Goal: Information Seeking & Learning: Learn about a topic

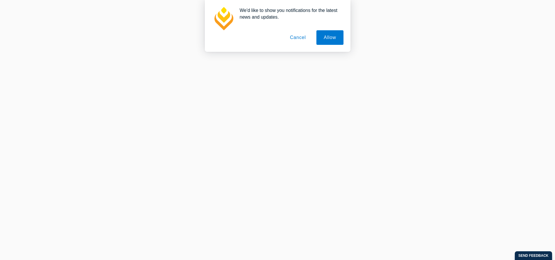
scroll to position [583, 0]
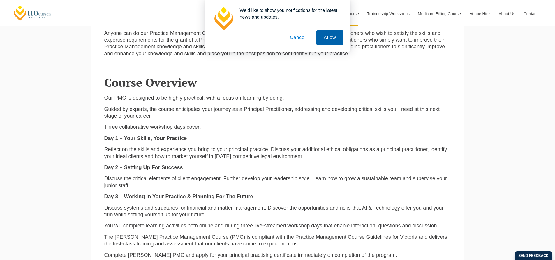
click at [330, 40] on button "Allow" at bounding box center [330, 37] width 27 height 15
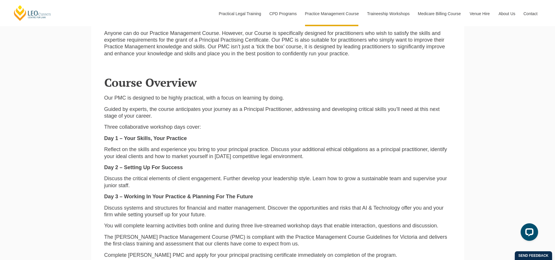
scroll to position [0, 0]
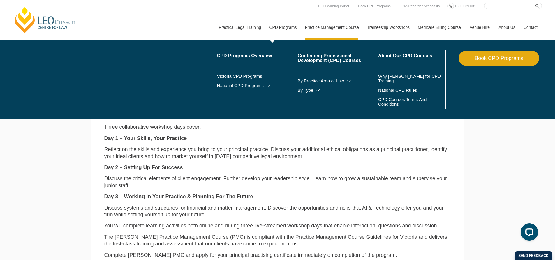
click at [288, 22] on link "CPD Programs" at bounding box center [283, 27] width 36 height 25
